Goal: Information Seeking & Learning: Learn about a topic

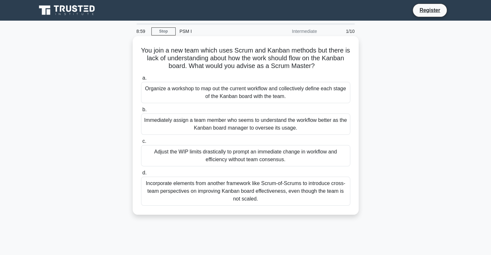
click at [232, 120] on div "Immediately assign a team member who seems to understand the workflow better as…" at bounding box center [245, 124] width 209 height 21
click at [141, 112] on input "b. Immediately assign a team member who seems to understand the workflow better…" at bounding box center [141, 110] width 0 height 4
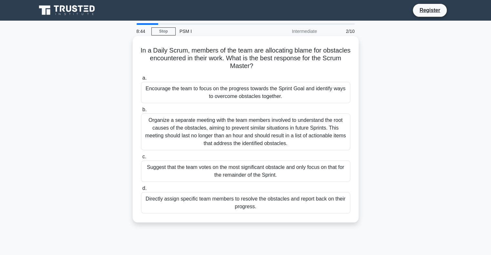
click at [214, 131] on div "Organize a separate meeting with the team members involved to understand the ro…" at bounding box center [245, 132] width 209 height 37
click at [141, 112] on input "b. Organize a separate meeting with the team members involved to understand the…" at bounding box center [141, 110] width 0 height 4
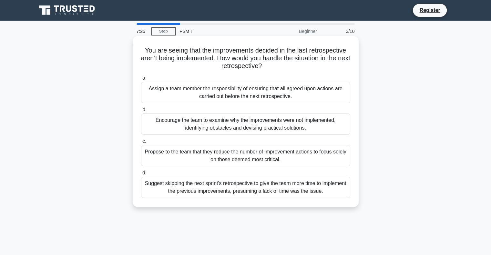
click at [248, 145] on label "c. Propose to the team that they reduce the number of improvement actions to fo…" at bounding box center [245, 152] width 209 height 29
click at [141, 144] on input "c. Propose to the team that they reduce the number of improvement actions to fo…" at bounding box center [141, 142] width 0 height 4
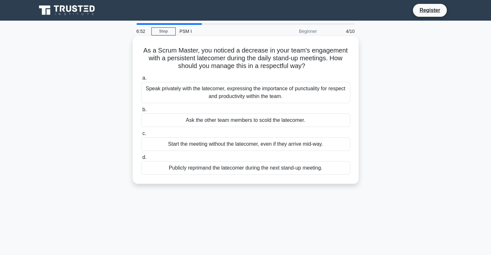
click at [280, 91] on div "Speak privately with the latecomer, expressing the importance of punctuality fo…" at bounding box center [245, 92] width 209 height 21
click at [141, 80] on input "a. Speak privately with the latecomer, expressing the importance of punctuality…" at bounding box center [141, 78] width 0 height 4
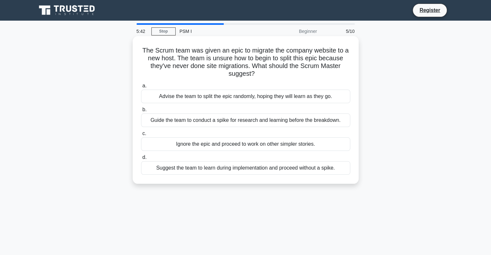
click at [206, 124] on div "Guide the team to conduct a spike for research and learning before the breakdow…" at bounding box center [245, 121] width 209 height 14
click at [141, 112] on input "b. Guide the team to conduct a spike for research and learning before the break…" at bounding box center [141, 110] width 0 height 4
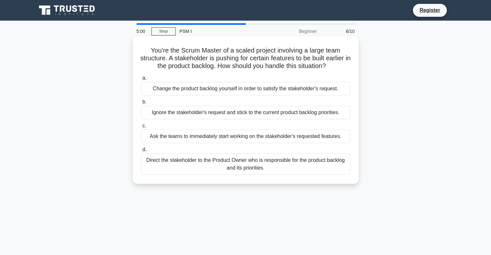
click at [261, 175] on div "Direct the stakeholder to the Product Owner who is responsible for the product …" at bounding box center [245, 164] width 209 height 21
click at [141, 152] on input "d. Direct the stakeholder to the Product Owner who is responsible for the produ…" at bounding box center [141, 150] width 0 height 4
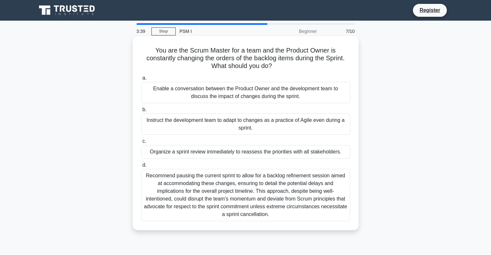
click at [205, 153] on div "Organize a sprint review immediately to reassess the priorities with all stakeh…" at bounding box center [245, 152] width 209 height 14
click at [141, 144] on input "c. Organize a sprint review immediately to reassess the priorities with all sta…" at bounding box center [141, 142] width 0 height 4
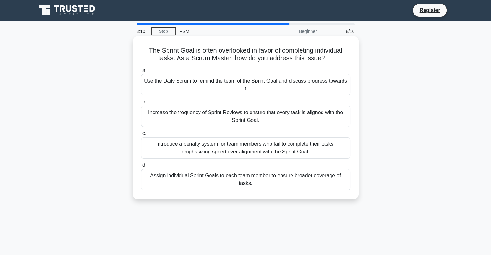
click at [223, 88] on div "Use the Daily Scrum to remind the team of the Sprint Goal and discuss progress …" at bounding box center [245, 84] width 209 height 21
click at [141, 73] on input "a. Use the Daily Scrum to remind the team of the Sprint Goal and discuss progre…" at bounding box center [141, 70] width 0 height 4
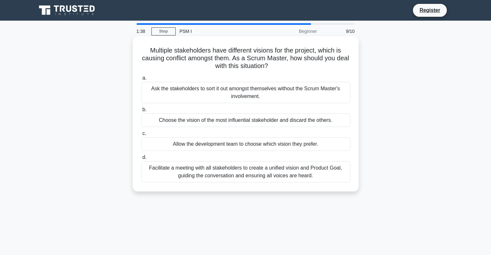
click at [255, 100] on div "Ask the stakeholders to sort it out amongst themselves without the Scrum Master…" at bounding box center [245, 92] width 209 height 21
click at [141, 80] on input "a. Ask the stakeholders to sort it out amongst themselves without the Scrum Mas…" at bounding box center [141, 78] width 0 height 4
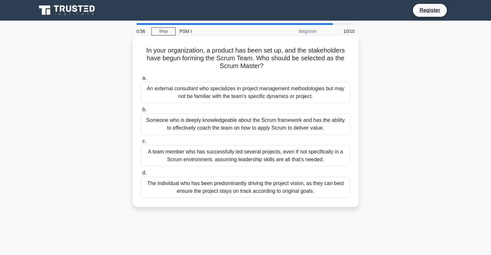
click at [259, 121] on div "Someone who is deeply knowledgeable about the Scrum framework and has the abili…" at bounding box center [245, 124] width 209 height 21
click at [141, 112] on input "b. Someone who is deeply knowledgeable about the Scrum framework and has the ab…" at bounding box center [141, 110] width 0 height 4
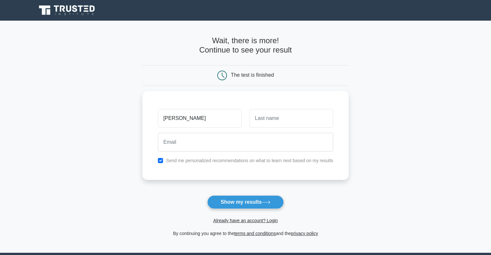
type input "cuong"
type input "Le"
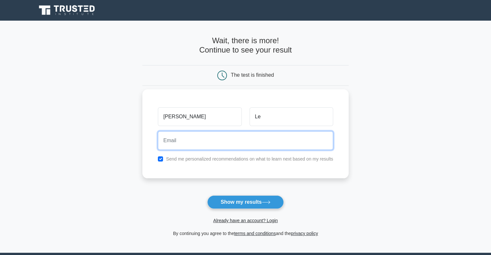
drag, startPoint x: 256, startPoint y: 135, endPoint x: 256, endPoint y: 148, distance: 12.9
click at [256, 135] on input "email" at bounding box center [245, 140] width 175 height 19
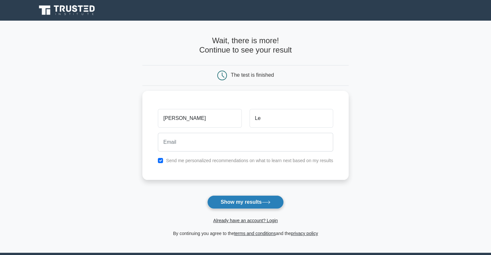
click at [281, 204] on button "Show my results" at bounding box center [245, 203] width 76 height 14
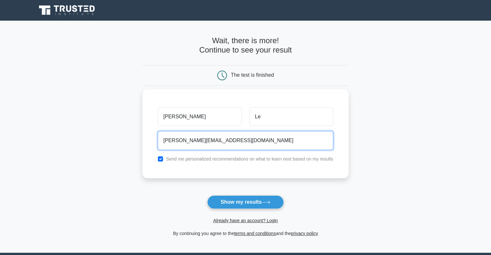
click at [185, 139] on input "cuong.leduy@infodation.vn" at bounding box center [245, 140] width 175 height 19
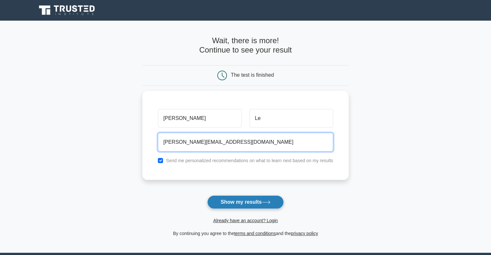
type input "cuong.leewewduy@infodation.vn"
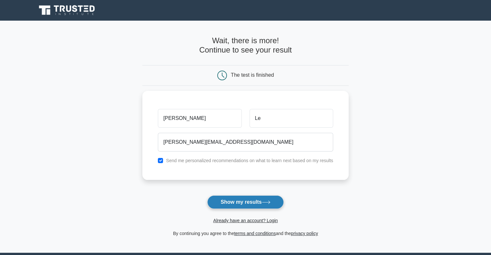
click at [233, 202] on button "Show my results" at bounding box center [245, 203] width 76 height 14
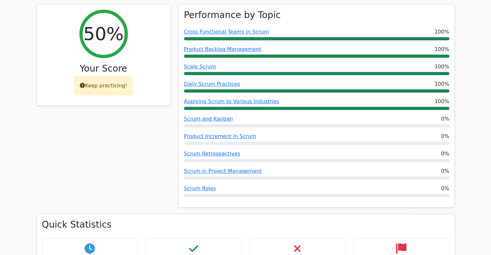
scroll to position [291, 0]
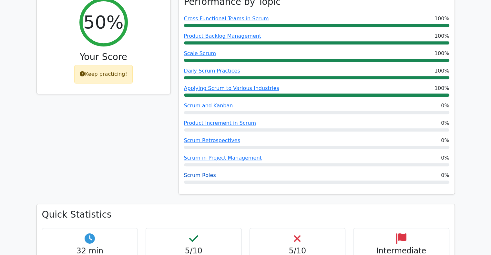
click at [207, 172] on link "Scrum Roles" at bounding box center [200, 175] width 32 height 6
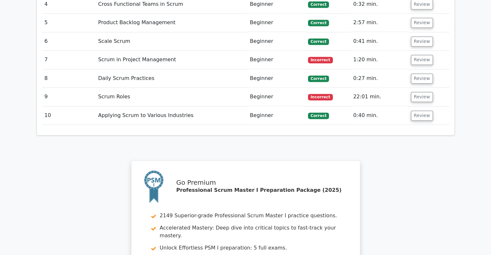
scroll to position [872, 0]
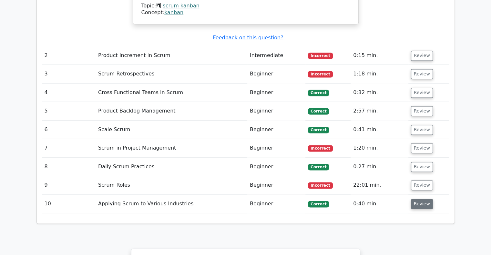
click at [419, 199] on button "Review" at bounding box center [422, 204] width 22 height 10
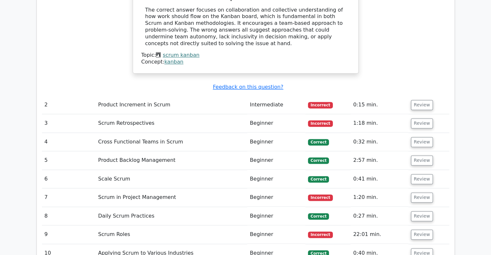
scroll to position [807, 0]
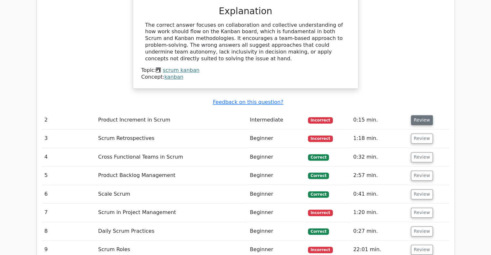
click at [420, 115] on button "Review" at bounding box center [422, 120] width 22 height 10
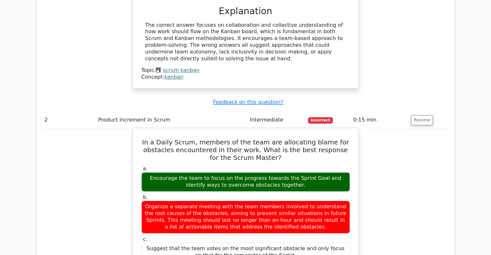
drag, startPoint x: 296, startPoint y: 144, endPoint x: 148, endPoint y: 139, distance: 148.0
click at [148, 172] on div "Encourage the team to focus on the progress towards the Sprint Goal and identif…" at bounding box center [245, 181] width 209 height 19
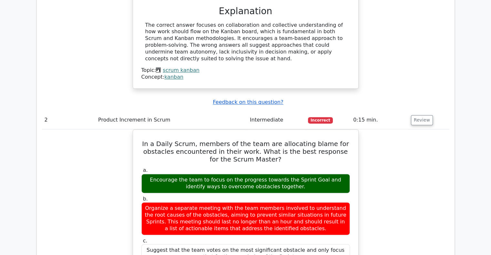
copy div "Encourage the team to focus on the progress towards the Sprint Goal and identif…"
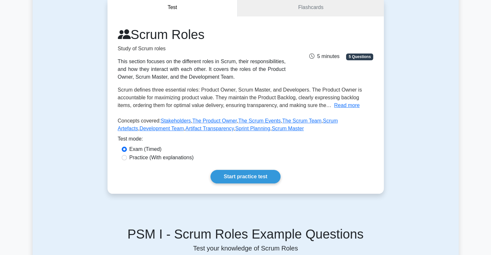
scroll to position [32, 0]
